Goal: Information Seeking & Learning: Learn about a topic

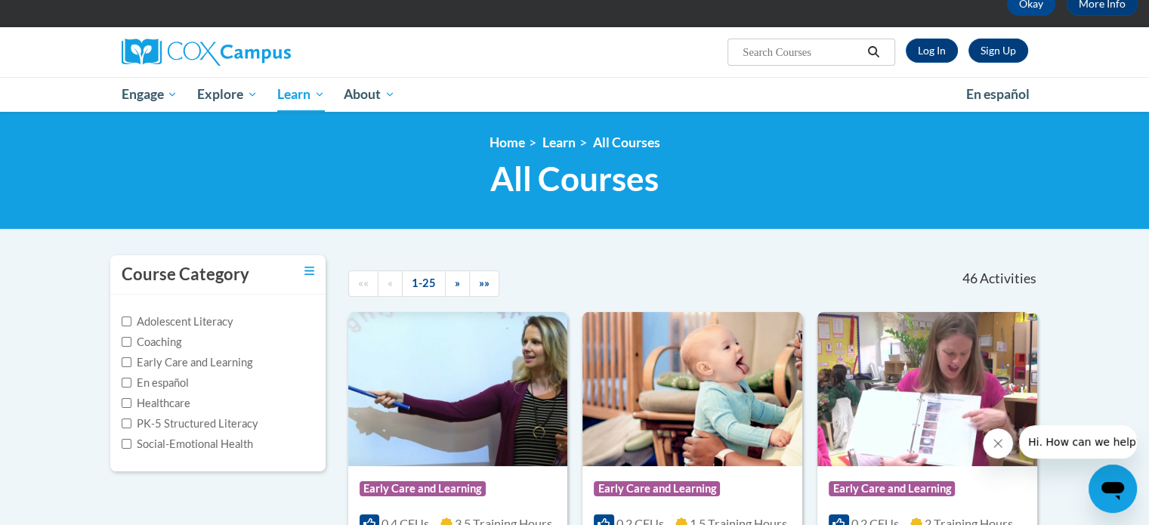
scroll to position [76, 0]
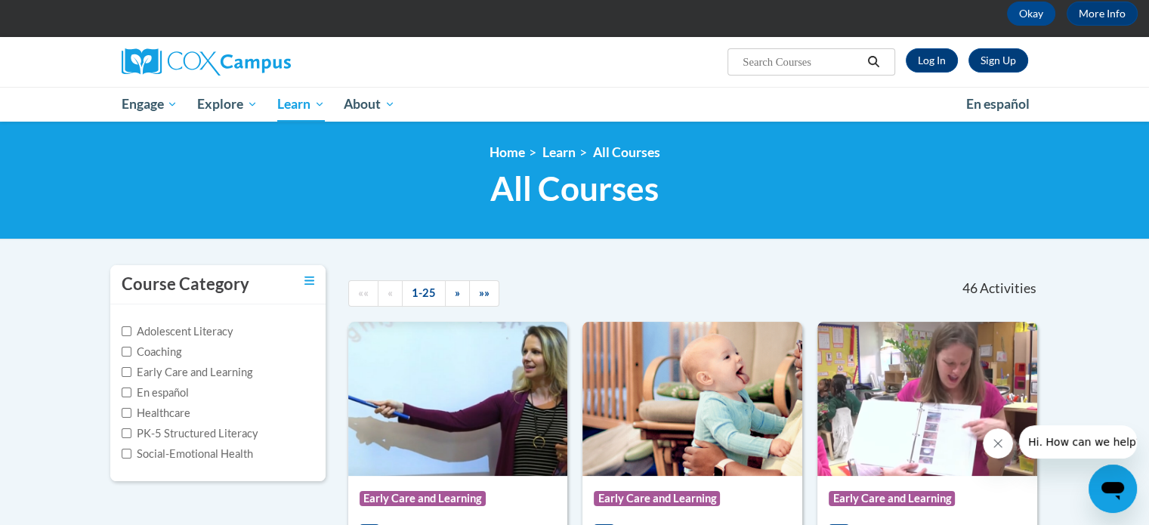
click at [806, 60] on input "Search..." at bounding box center [801, 62] width 121 height 18
type input "early literacy"
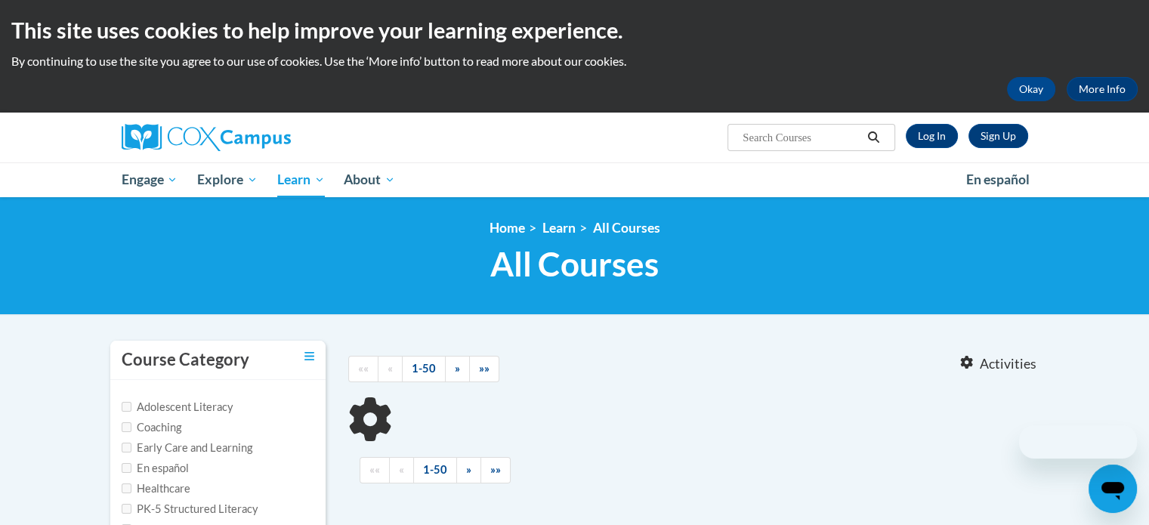
type input "early literacy"
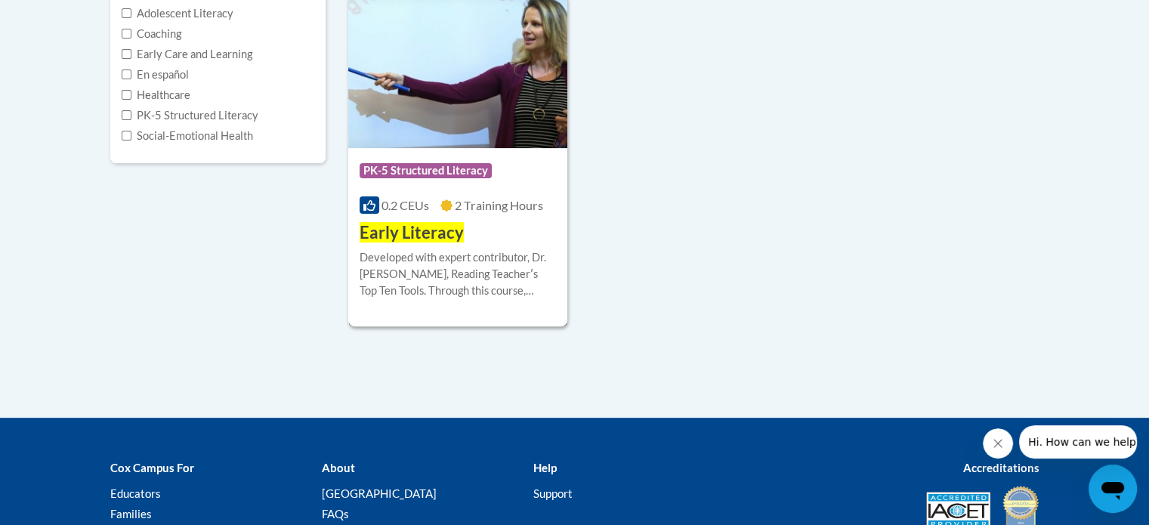
scroll to position [378, 0]
